Goal: Task Accomplishment & Management: Manage account settings

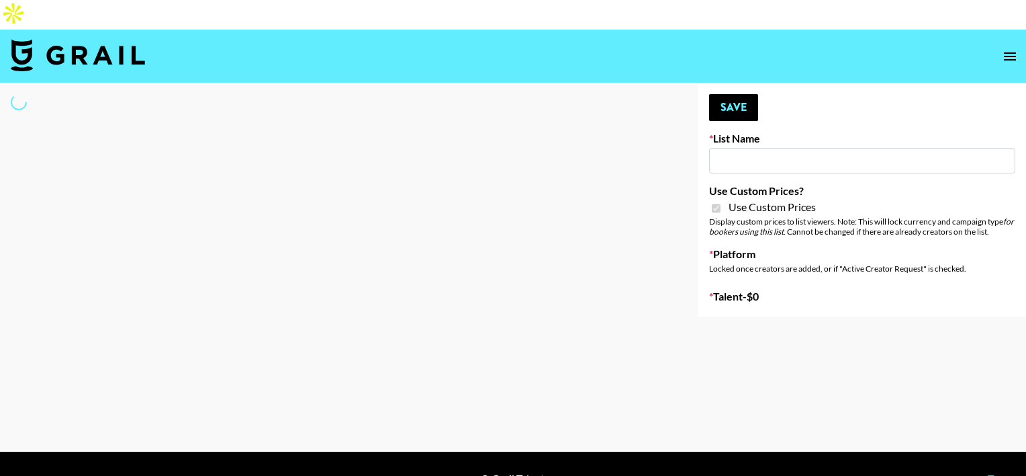
type input "Whipped US"
checkbox input "true"
select select "Brand"
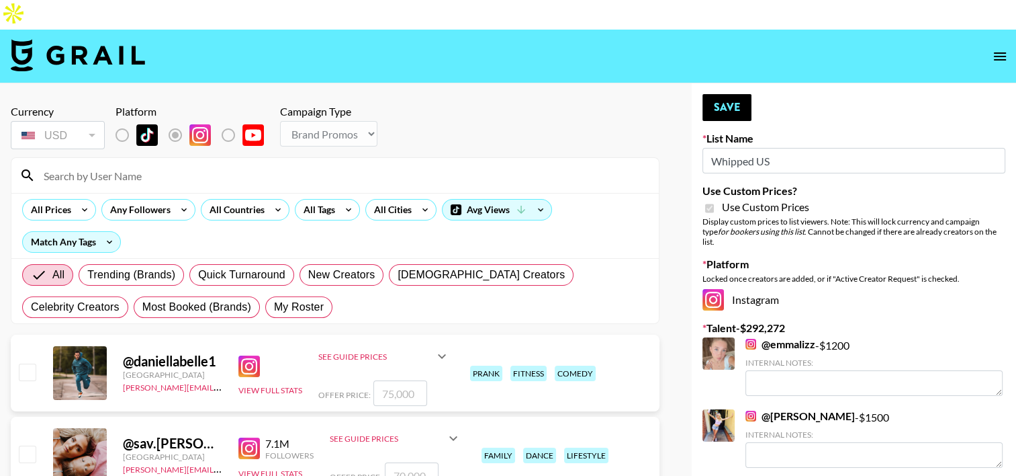
click at [167, 165] on input at bounding box center [343, 175] width 615 height 21
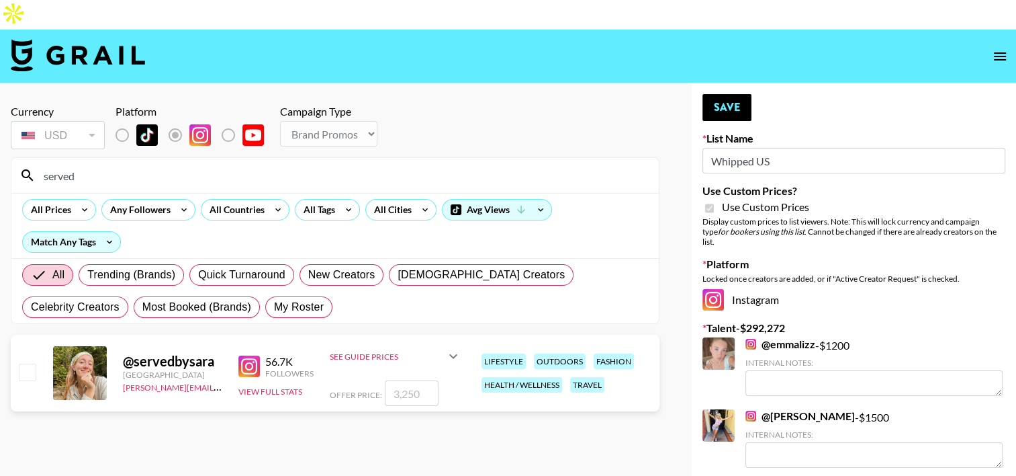
type input "served"
click at [27, 363] on input "checkbox" at bounding box center [27, 371] width 16 height 16
checkbox input "true"
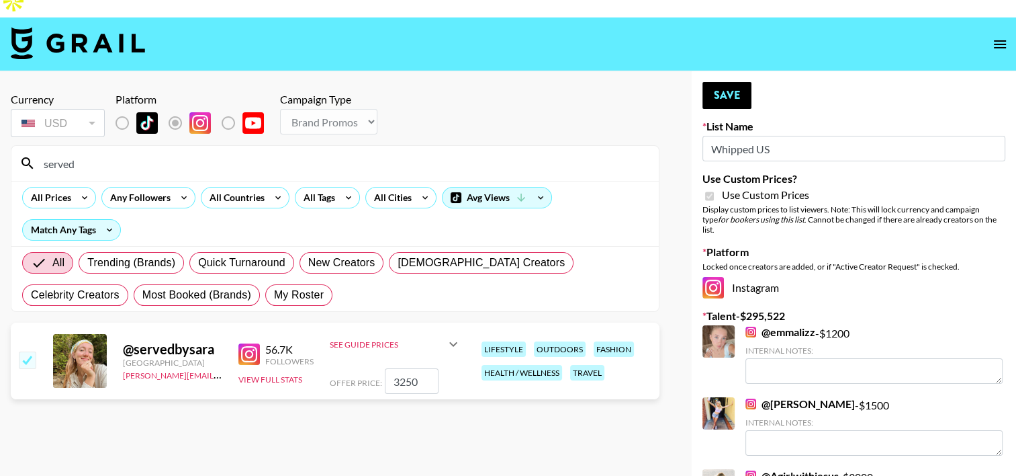
scroll to position [13, 0]
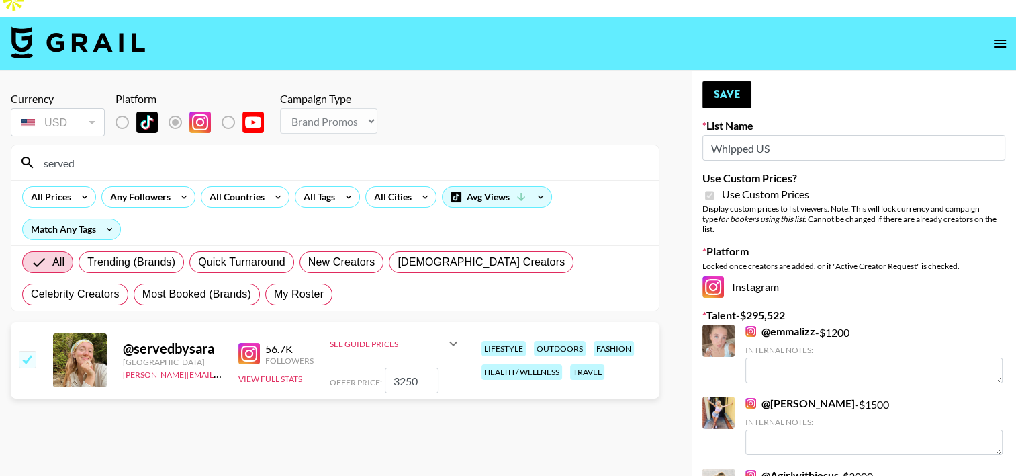
click at [402, 367] on input "3250" at bounding box center [412, 380] width 54 height 26
type input "30"
checkbox input "false"
type input "2"
checkbox input "true"
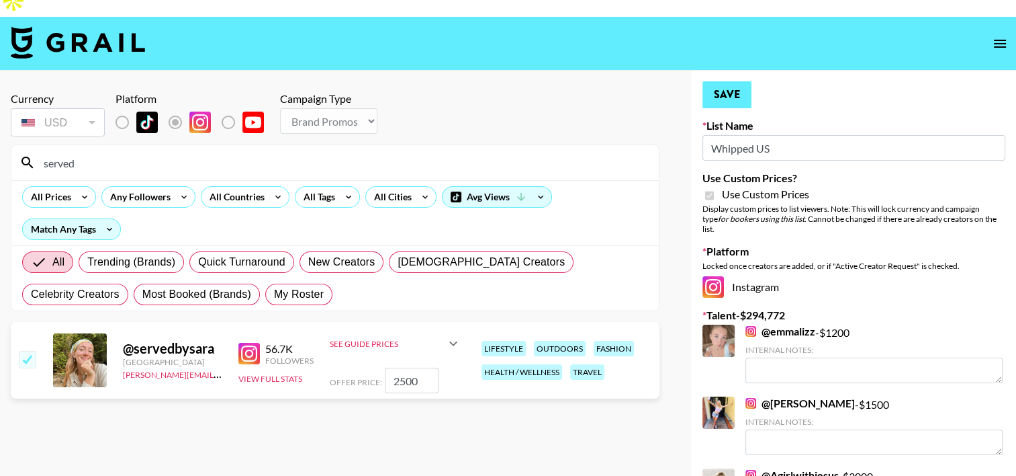
type input "2500"
click at [716, 81] on button "Save" at bounding box center [727, 94] width 49 height 27
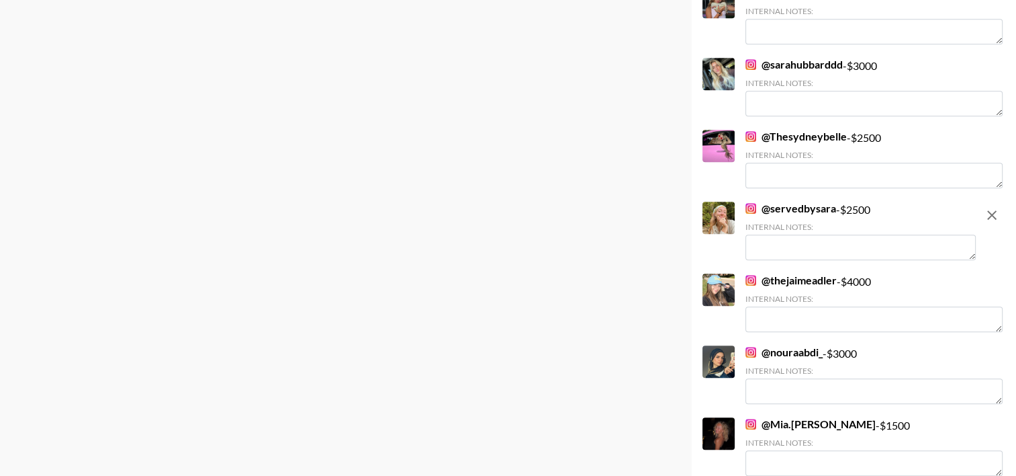
scroll to position [685, 0]
